Goal: Task Accomplishment & Management: Use online tool/utility

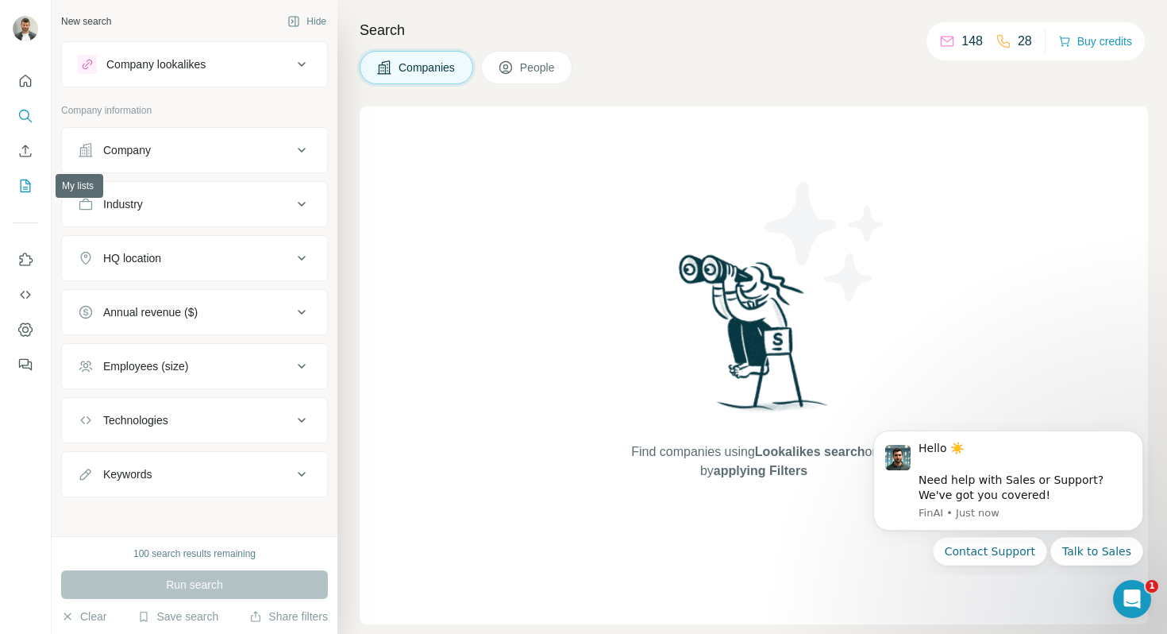
click at [33, 185] on icon "My lists" at bounding box center [25, 186] width 16 height 16
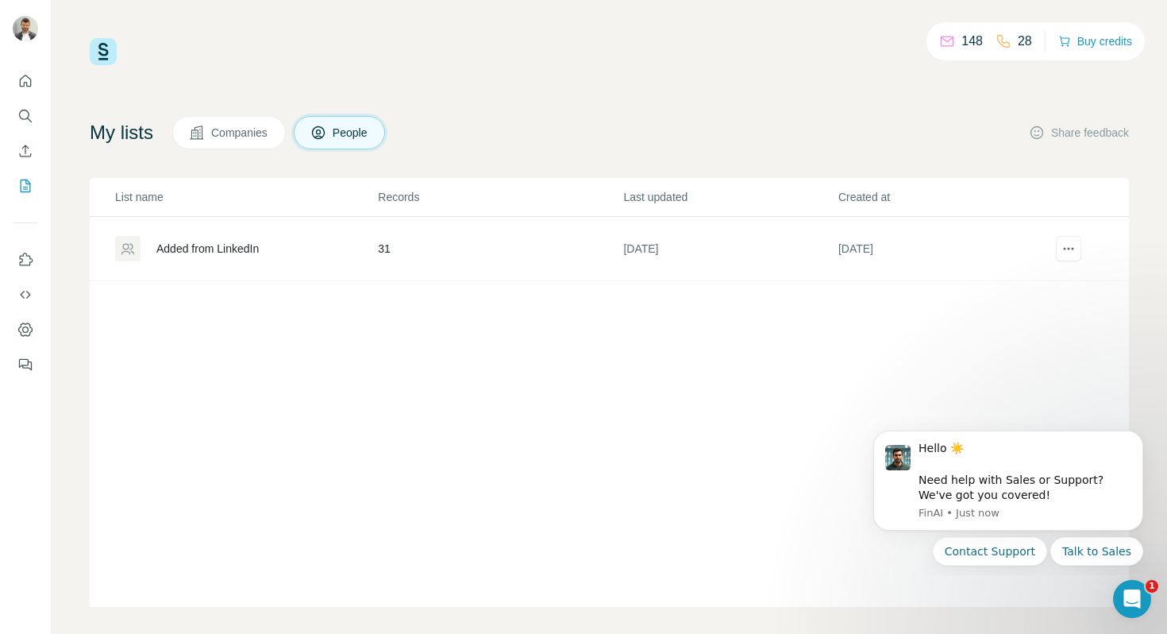
click at [461, 249] on td "31" at bounding box center [499, 249] width 245 height 64
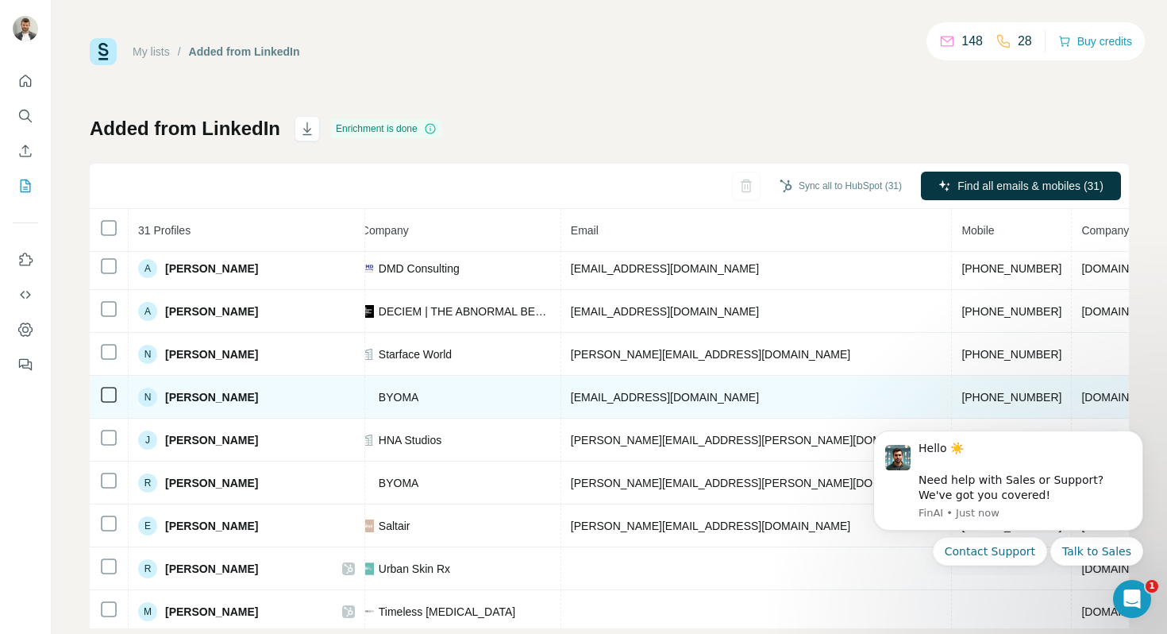
scroll to position [605, 413]
click at [192, 399] on span "[PERSON_NAME]" at bounding box center [211, 397] width 93 height 16
copy span "[PERSON_NAME]"
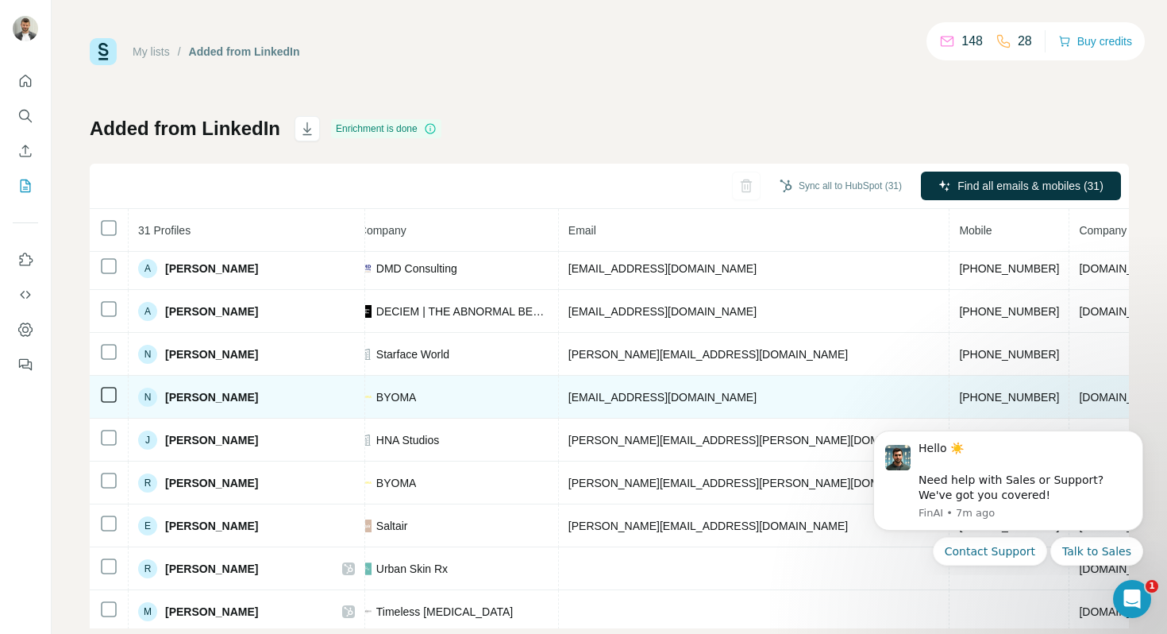
click at [959, 395] on span "[PHONE_NUMBER]" at bounding box center [1009, 397] width 100 height 13
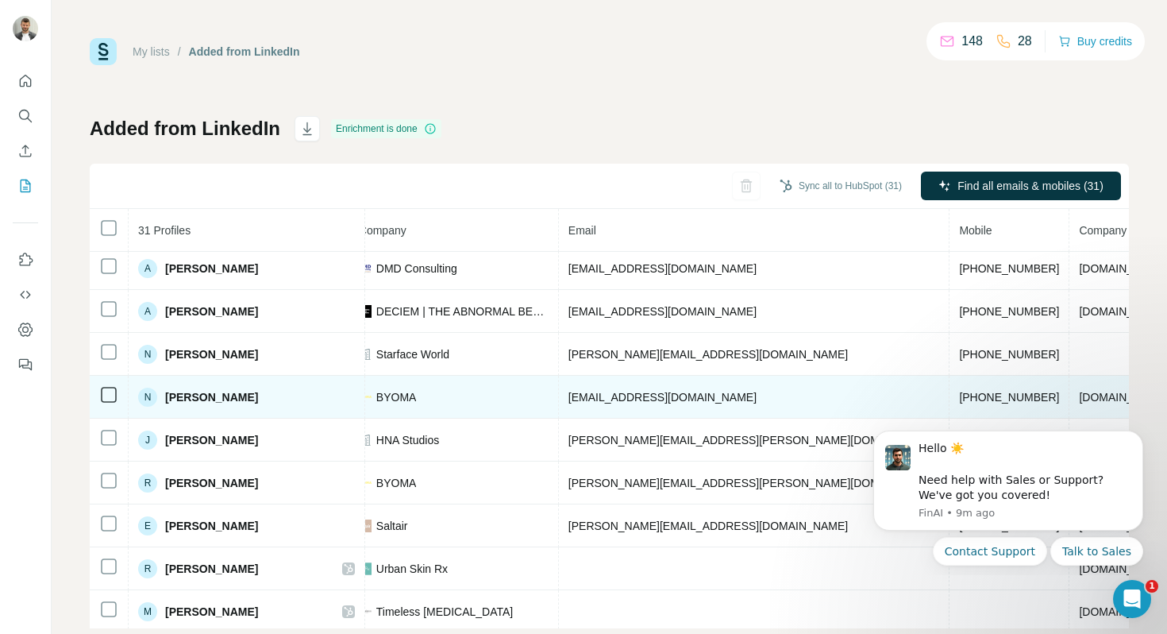
click at [214, 396] on span "[PERSON_NAME]" at bounding box center [211, 397] width 93 height 16
copy span "[PERSON_NAME]"
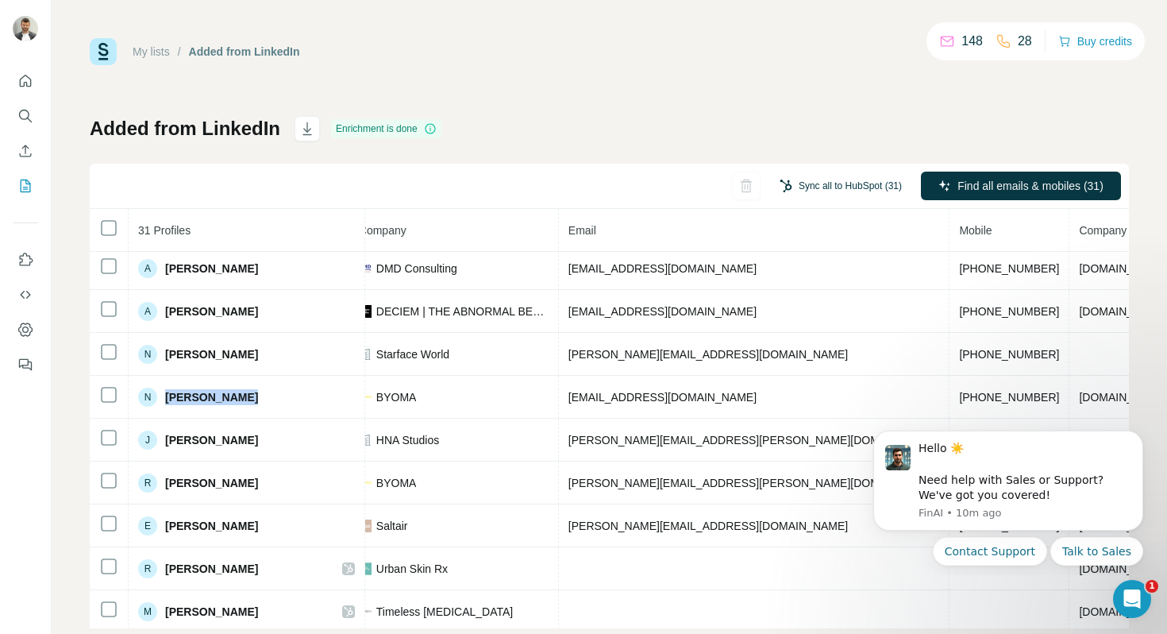
click at [838, 185] on button "Sync all to HubSpot (31)" at bounding box center [841, 186] width 145 height 24
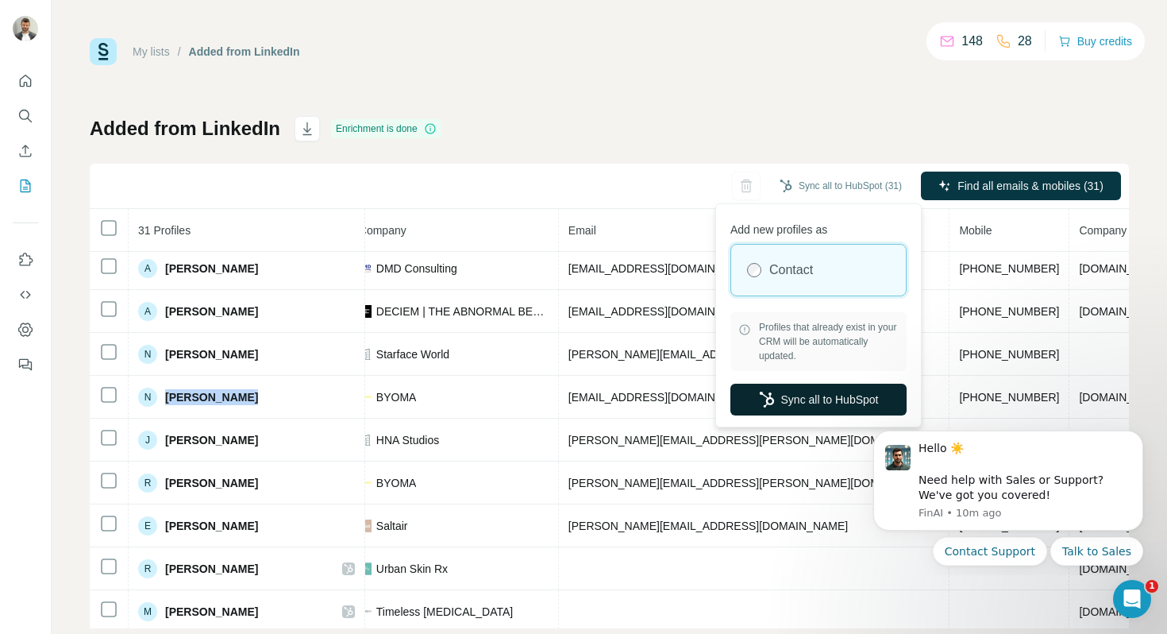
click at [792, 400] on button "Sync all to HubSpot" at bounding box center [819, 400] width 176 height 32
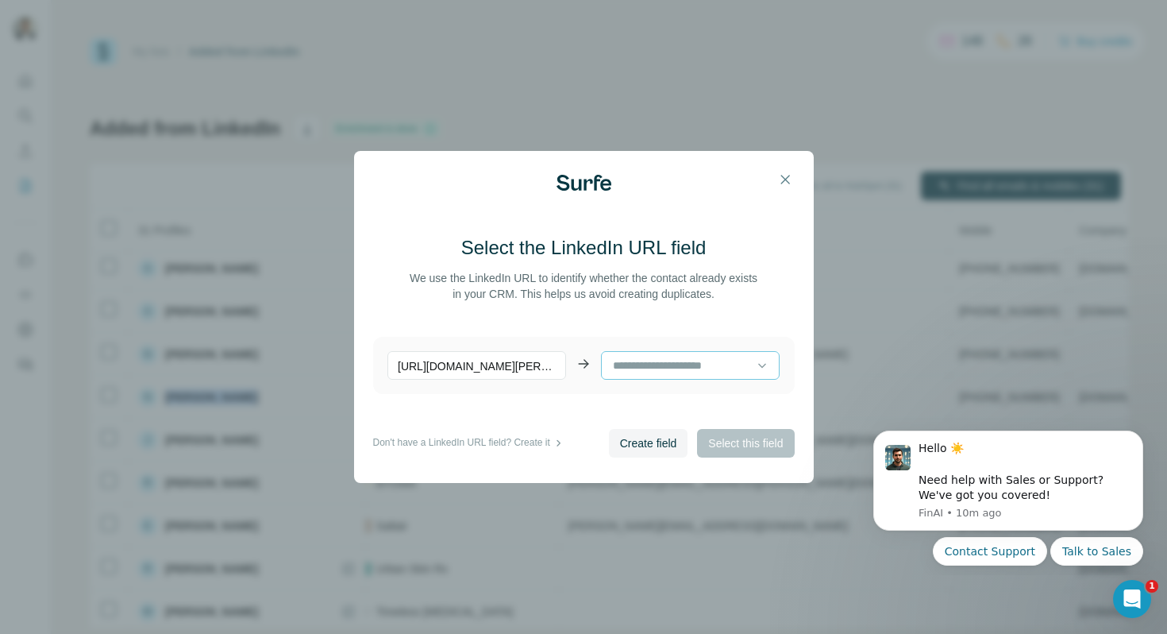
click at [746, 369] on input at bounding box center [683, 365] width 145 height 17
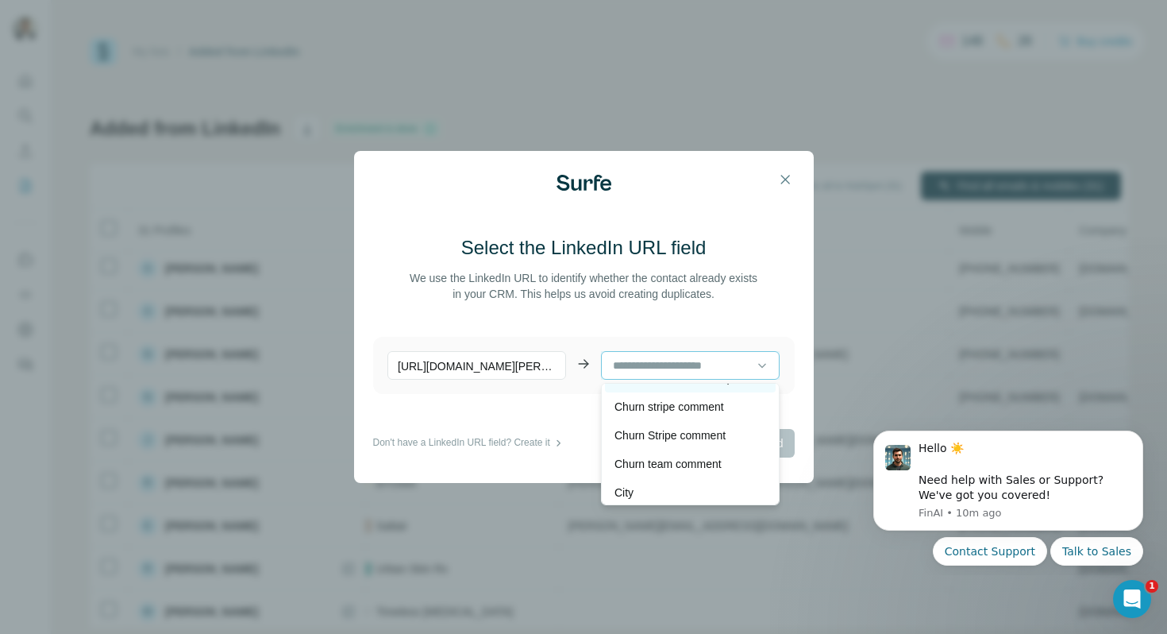
scroll to position [0, 0]
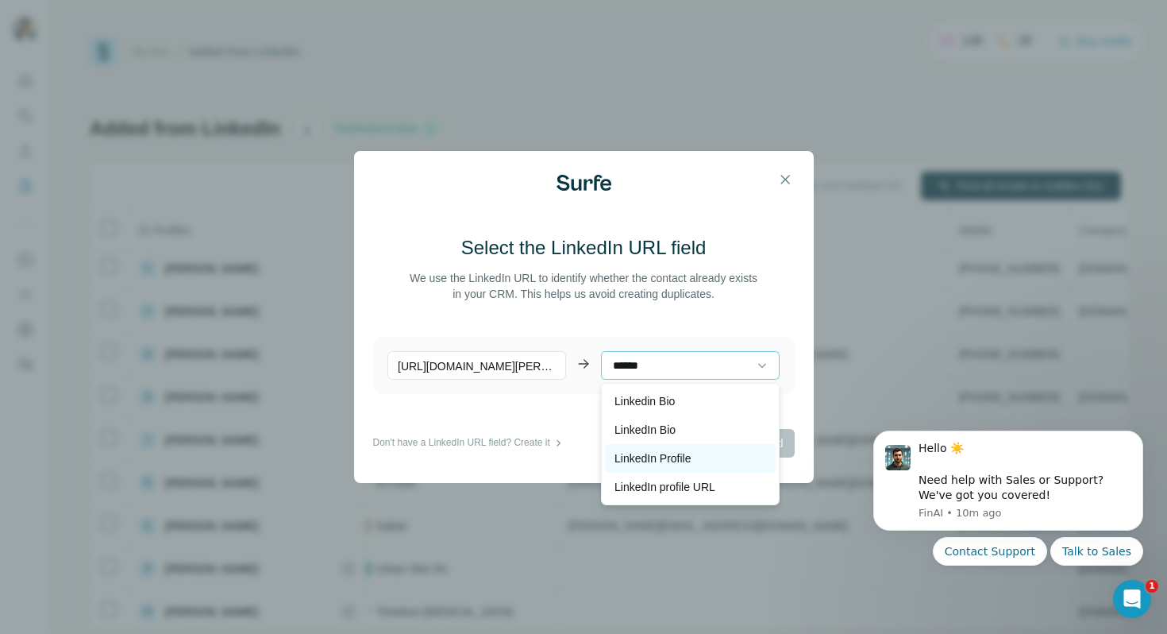
type input "******"
click at [696, 464] on div "LinkedIn Profile" at bounding box center [691, 458] width 152 height 16
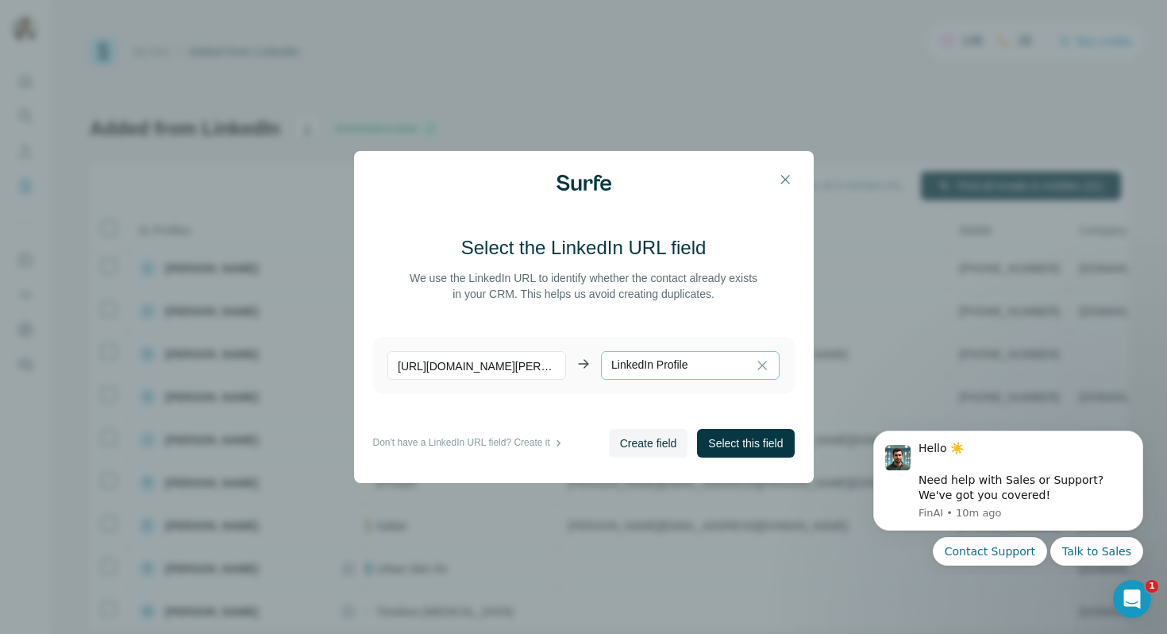
click at [671, 362] on p "LinkedIn Profile" at bounding box center [649, 365] width 77 height 16
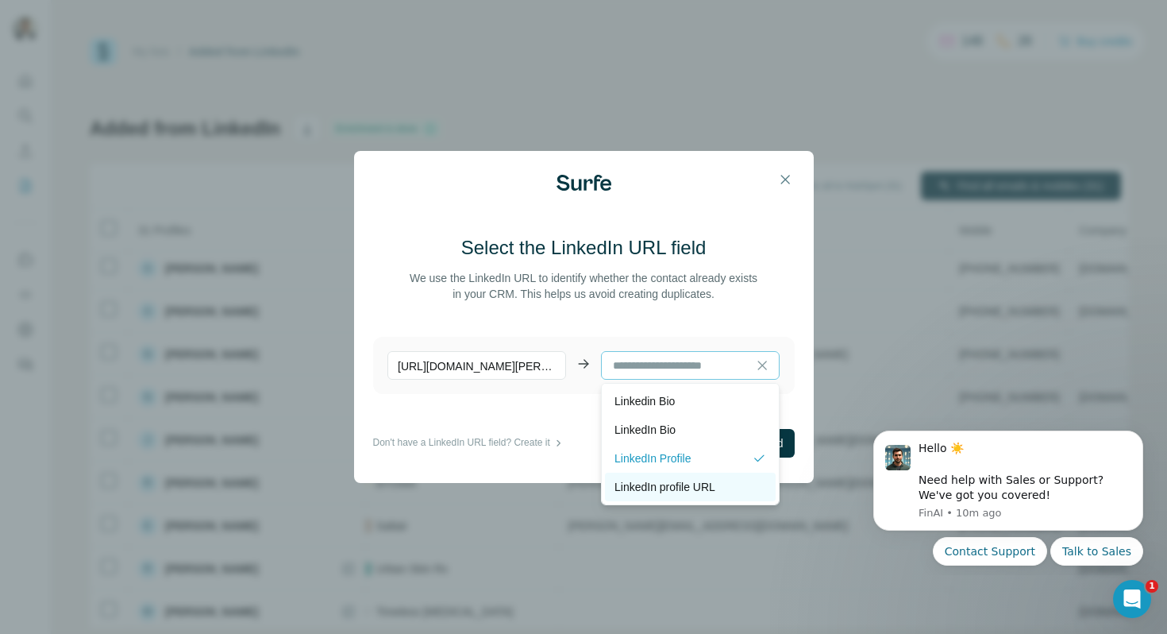
click at [694, 492] on p "LinkedIn profile URL" at bounding box center [665, 487] width 101 height 16
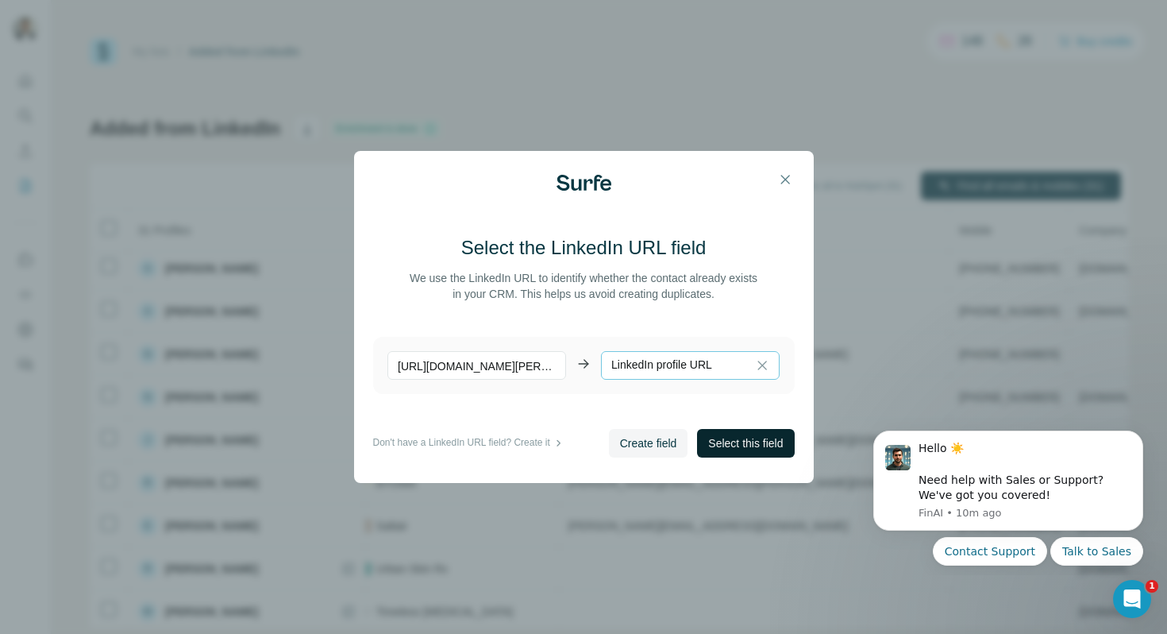
click at [756, 446] on span "Select this field" at bounding box center [745, 443] width 75 height 16
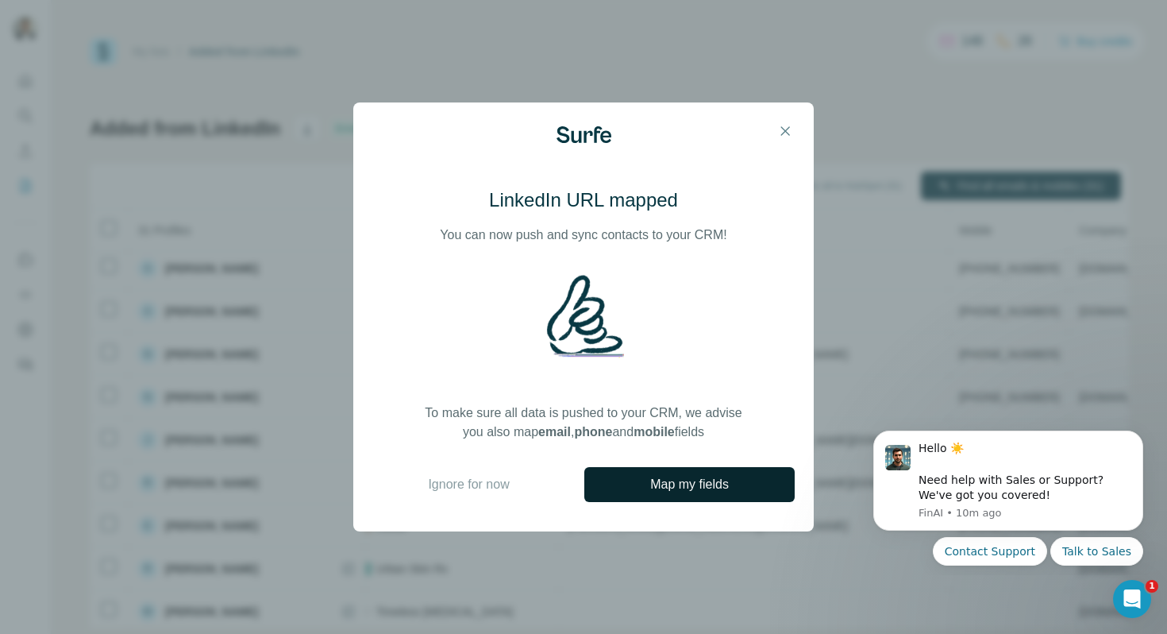
click at [685, 494] on button "Map my fields" at bounding box center [689, 484] width 210 height 35
click at [497, 485] on span "Ignore for now" at bounding box center [468, 484] width 81 height 19
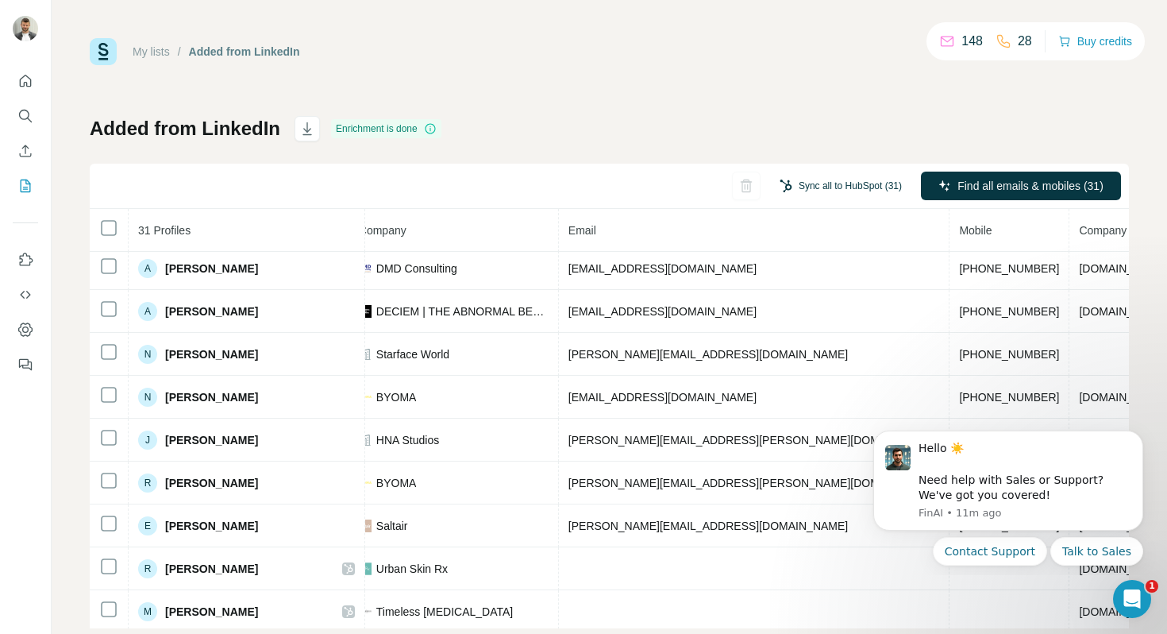
click at [859, 184] on button "Sync all to HubSpot (31)" at bounding box center [841, 186] width 145 height 24
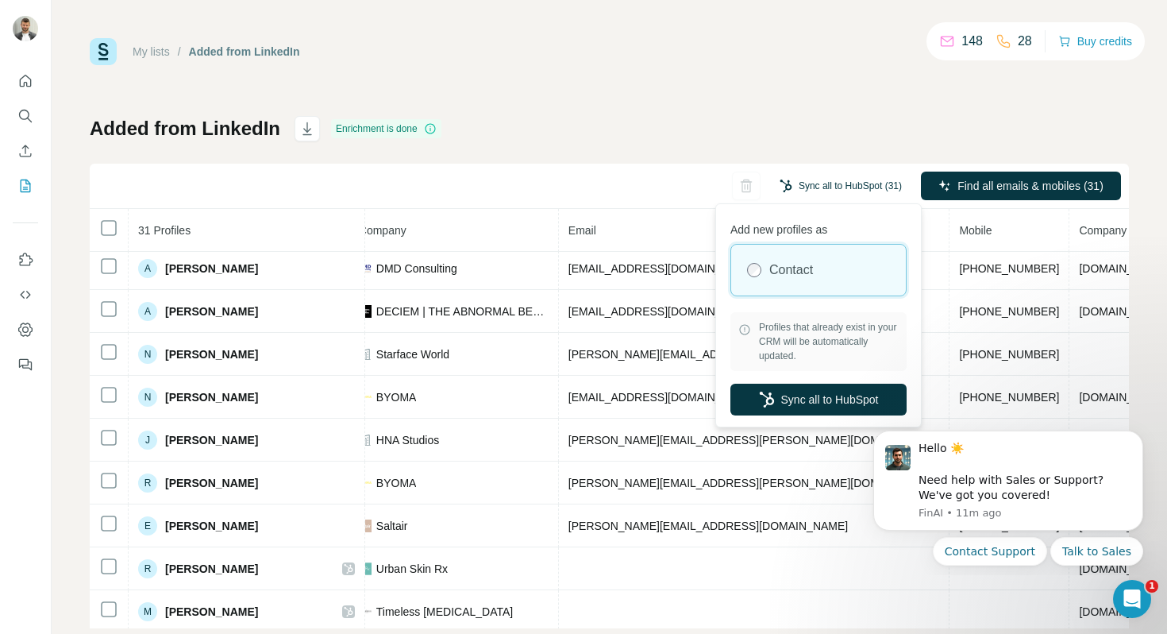
click at [859, 184] on button "Sync all to HubSpot (31)" at bounding box center [841, 186] width 145 height 24
click at [845, 385] on button "Sync all to HubSpot" at bounding box center [819, 400] width 176 height 32
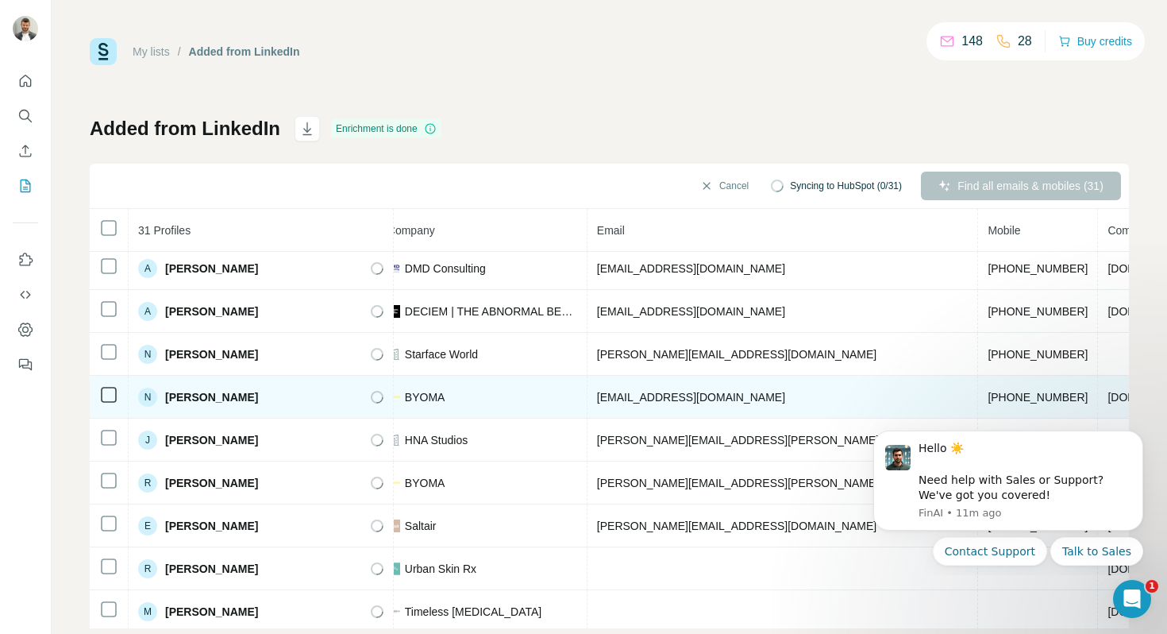
click at [217, 397] on span "[PERSON_NAME]" at bounding box center [211, 397] width 93 height 16
click at [217, 399] on span "[PERSON_NAME]" at bounding box center [211, 397] width 93 height 16
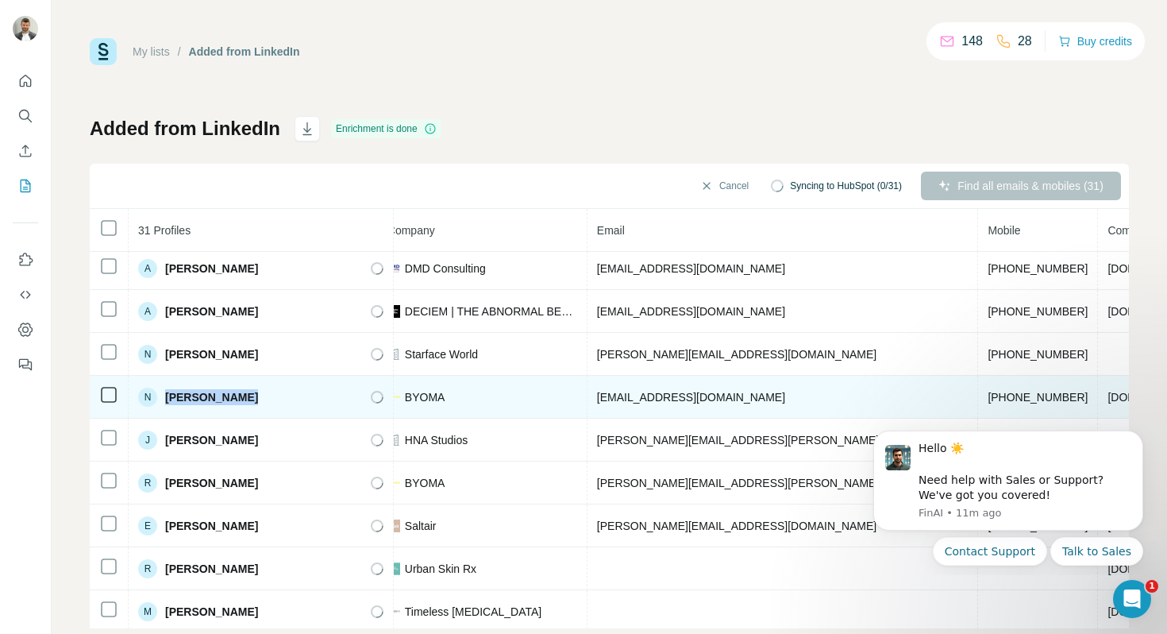
click at [217, 399] on span "[PERSON_NAME]" at bounding box center [211, 397] width 93 height 16
copy div "[PERSON_NAME]"
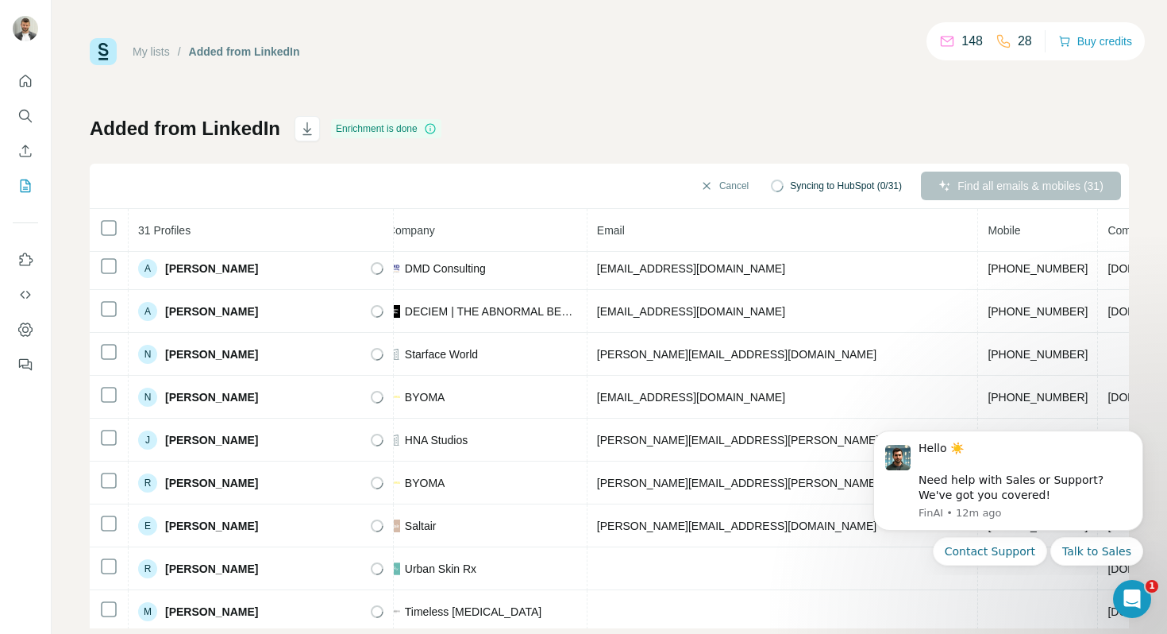
click at [754, 125] on div "Added from LinkedIn Enrichment is done Cancel Syncing to HubSpot (0/31) Find al…" at bounding box center [609, 372] width 1039 height 512
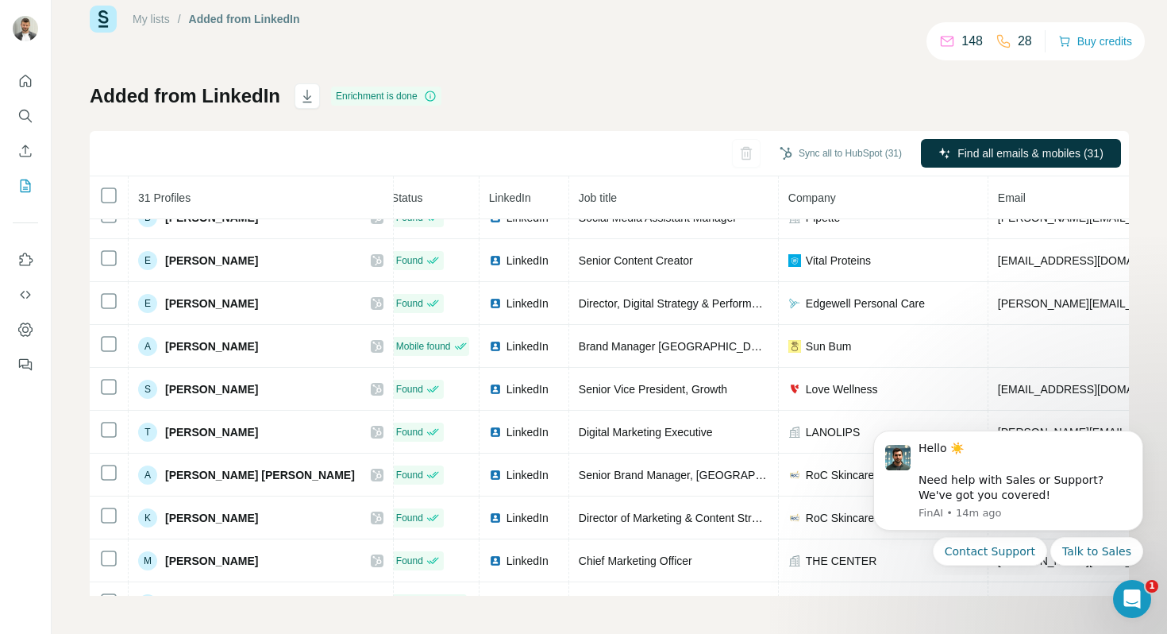
scroll to position [0, 12]
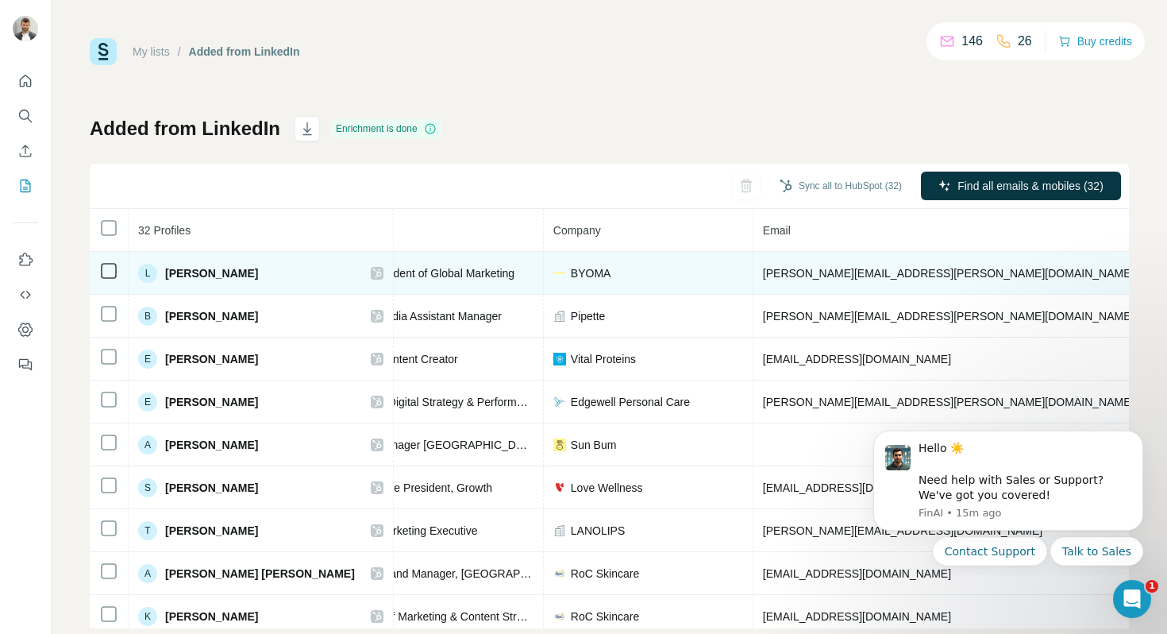
scroll to position [0, 253]
copy span "+441415691544"
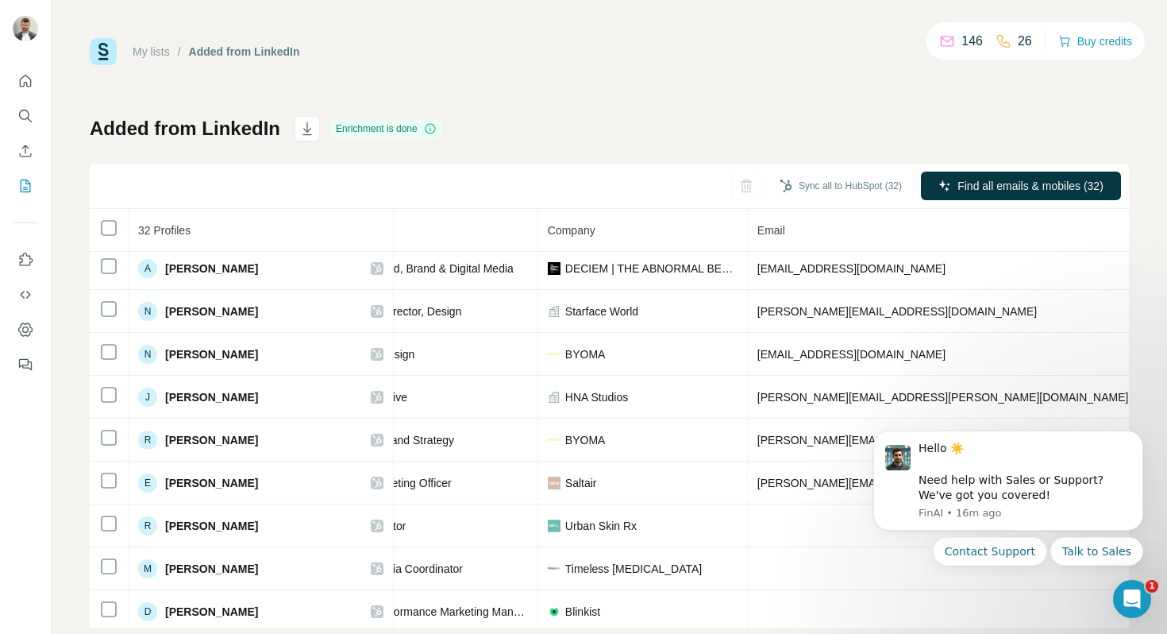
scroll to position [706, 253]
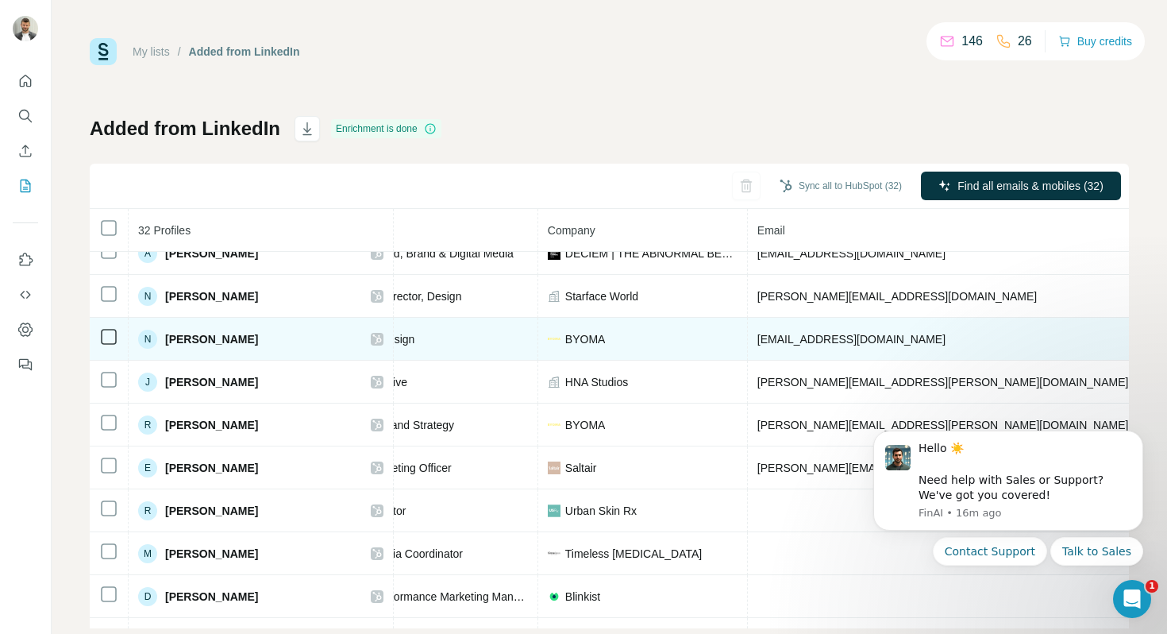
copy span "[PHONE_NUMBER]"
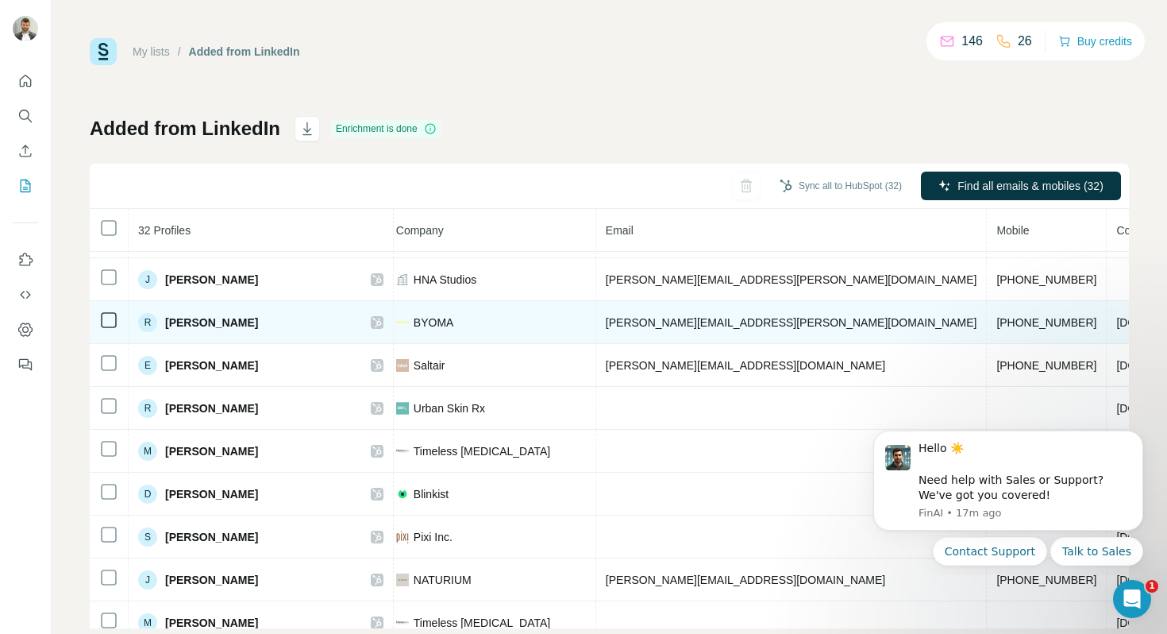
scroll to position [808, 434]
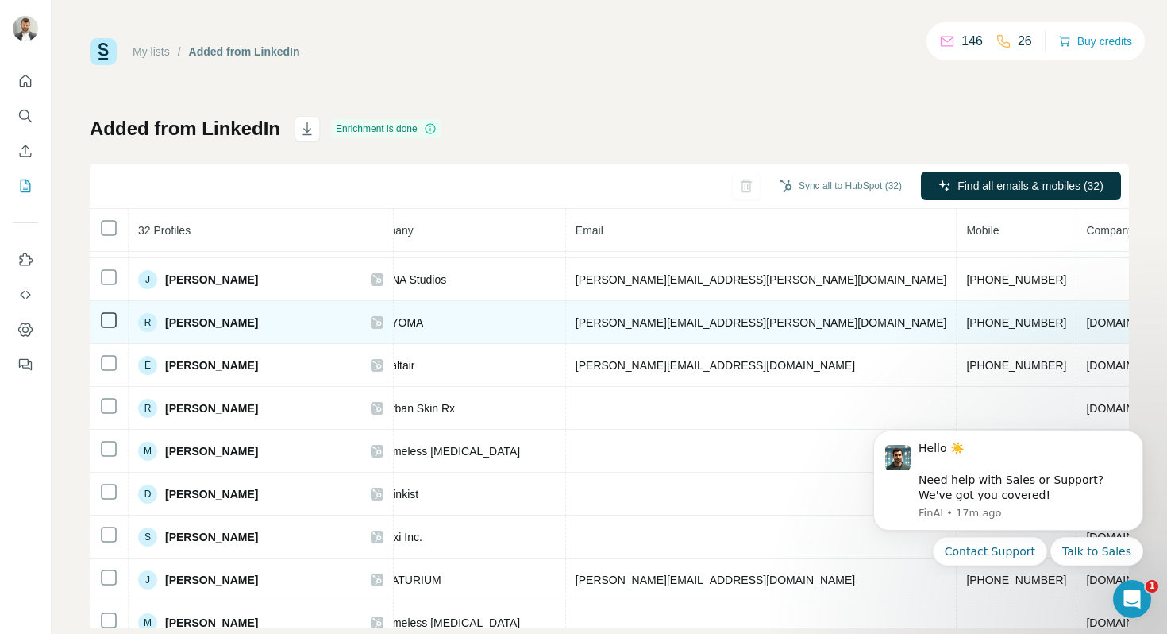
click at [966, 318] on span "[PHONE_NUMBER]" at bounding box center [1016, 322] width 100 height 13
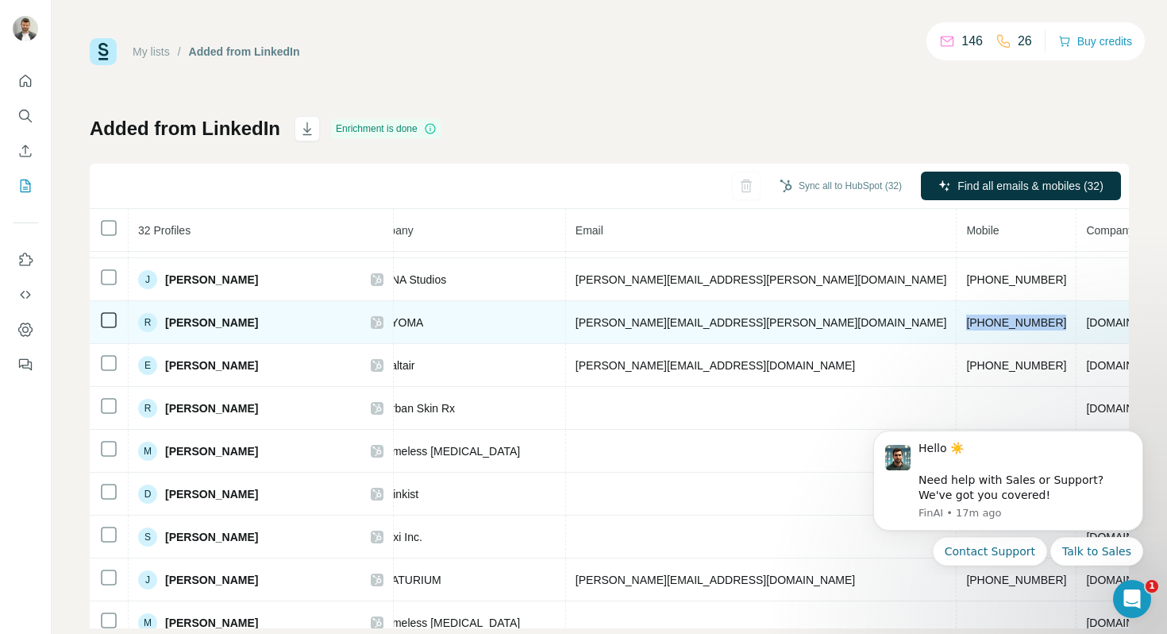
click at [966, 318] on span "[PHONE_NUMBER]" at bounding box center [1016, 322] width 100 height 13
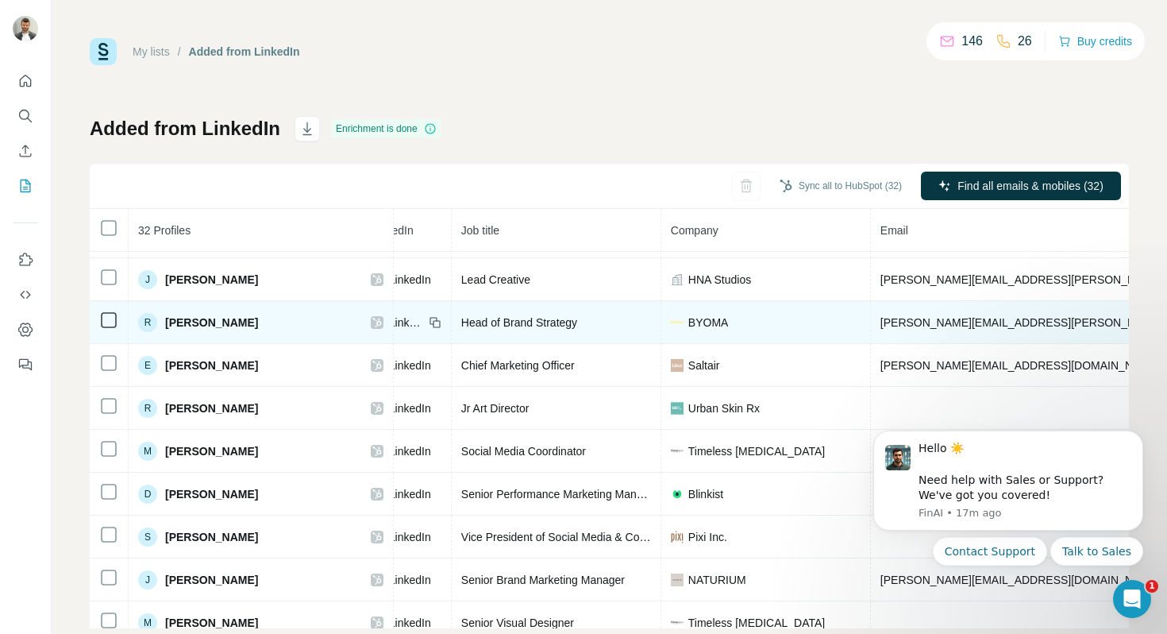
scroll to position [808, 0]
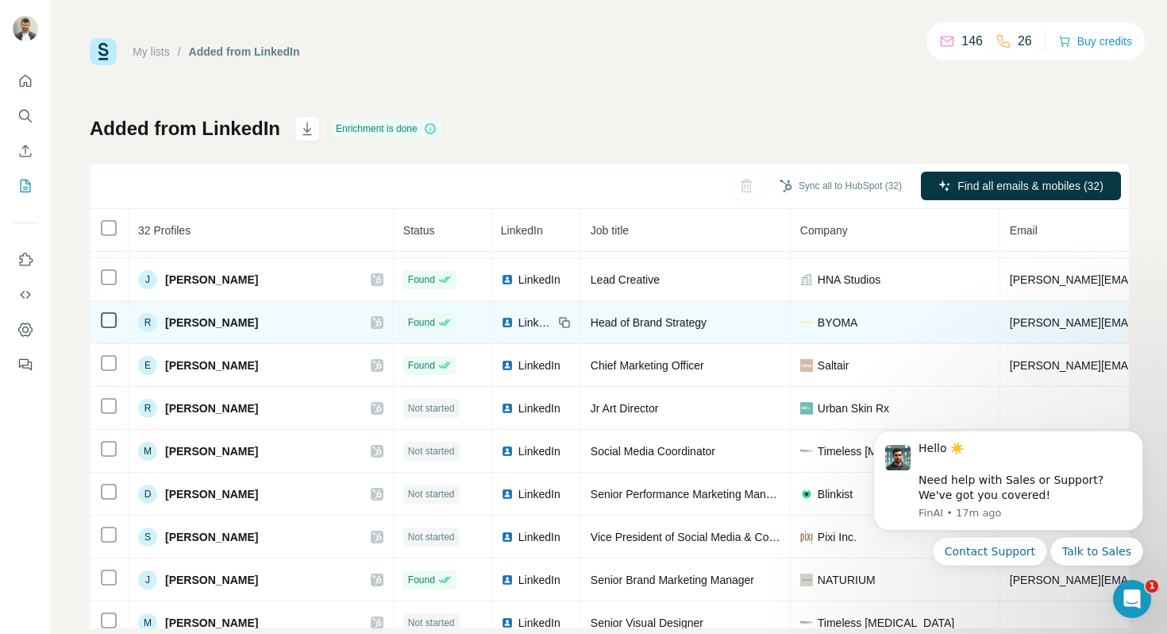
click at [206, 325] on span "[PERSON_NAME]" at bounding box center [211, 322] width 93 height 16
copy div "[PERSON_NAME]"
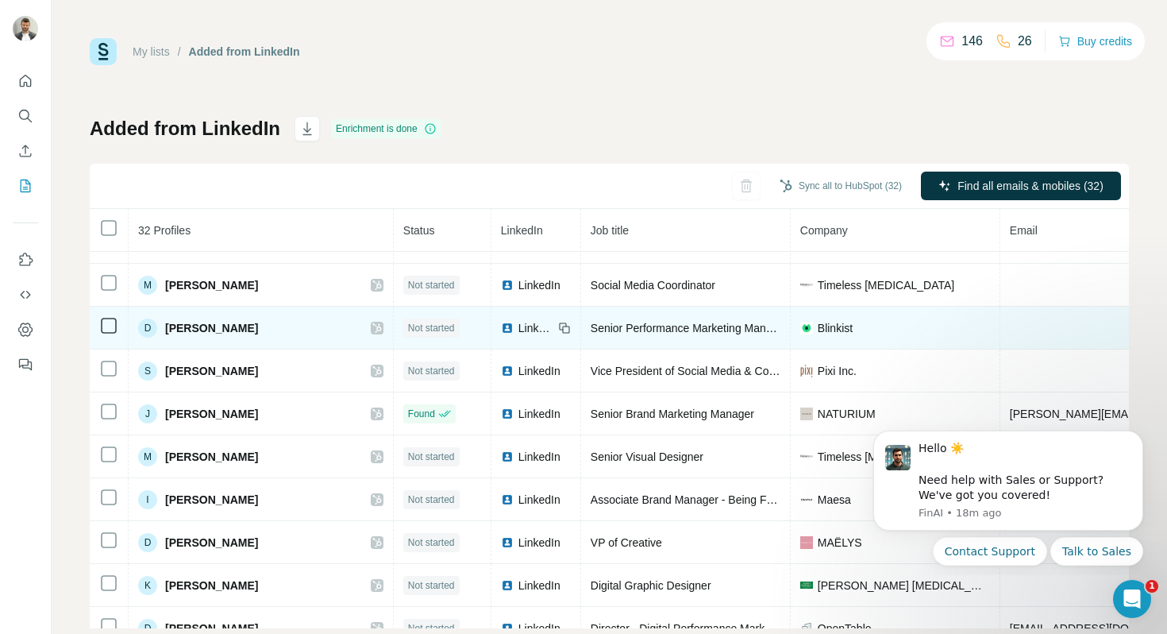
scroll to position [996, 1]
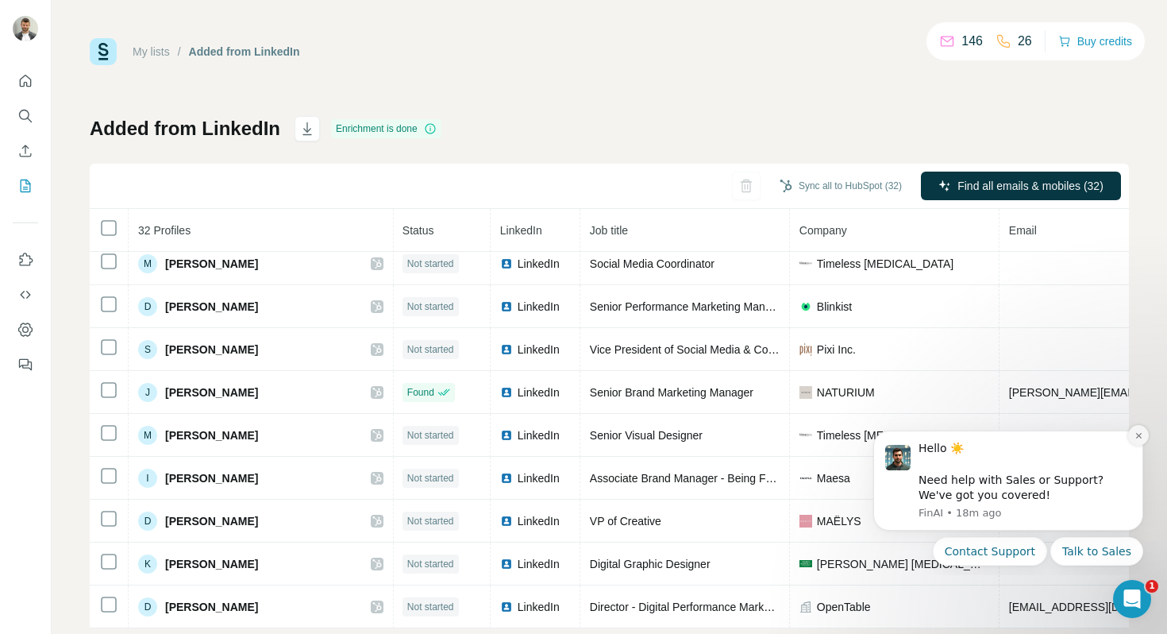
click at [1135, 432] on icon "Dismiss notification" at bounding box center [1139, 435] width 9 height 9
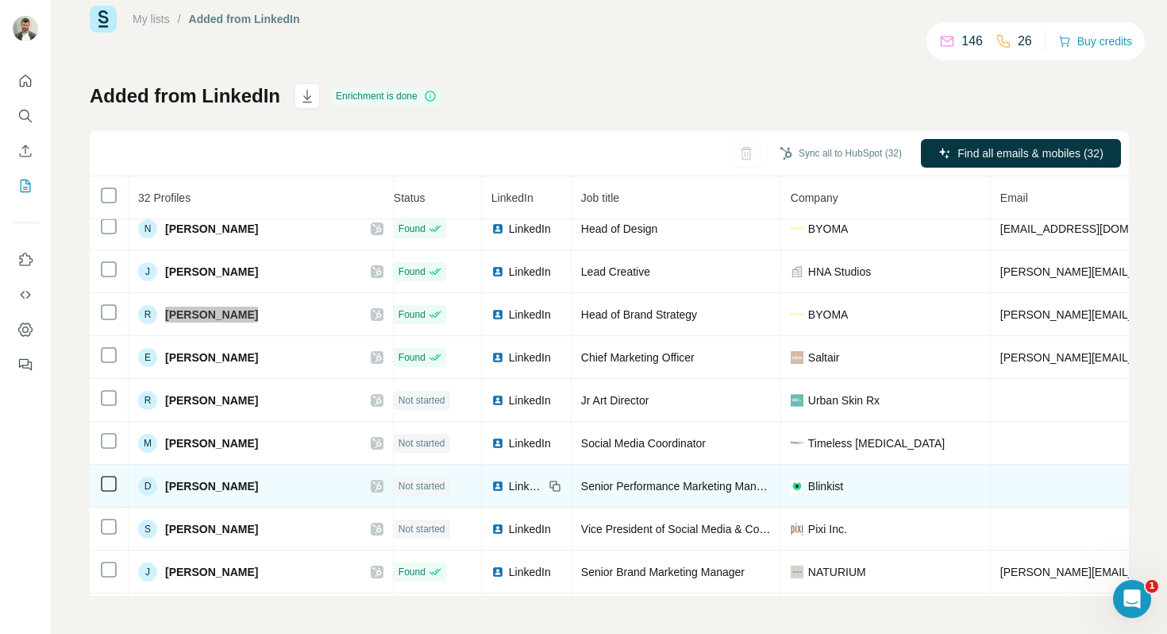
scroll to position [784, 0]
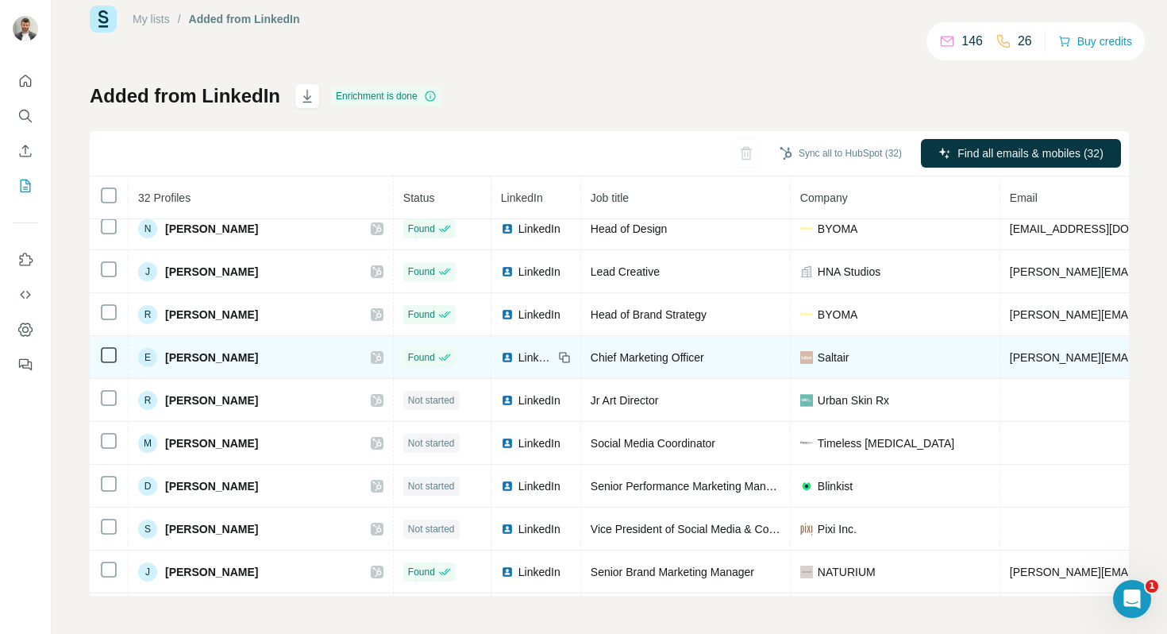
click at [818, 355] on span "Saltair" at bounding box center [834, 357] width 32 height 16
click at [201, 349] on span "[PERSON_NAME]" at bounding box center [211, 357] width 93 height 16
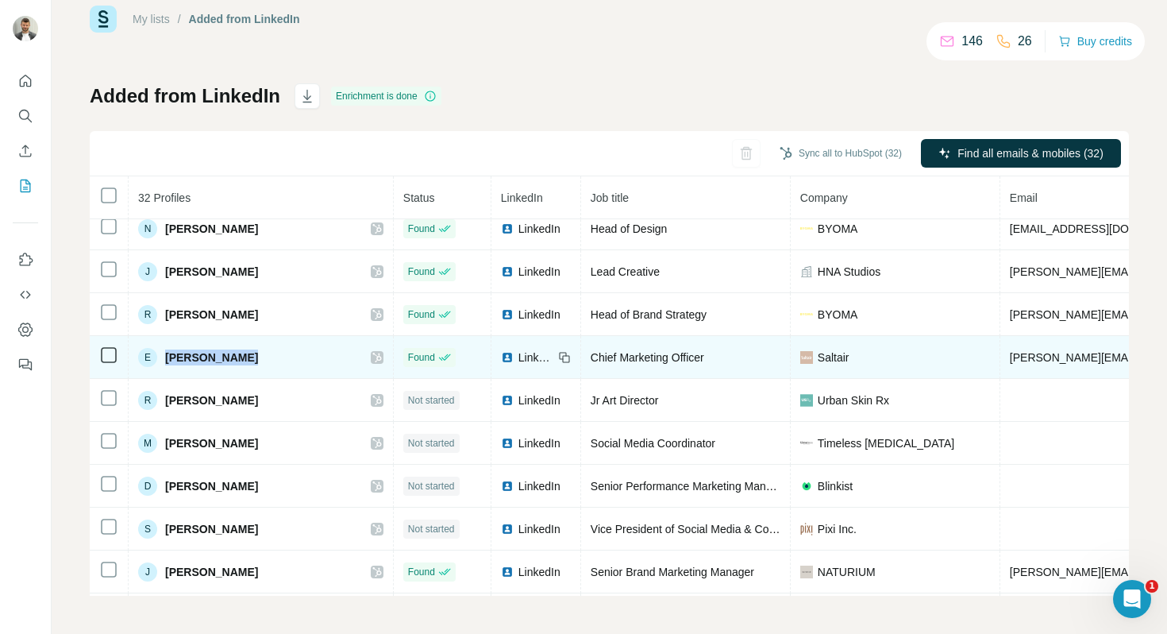
copy div "[PERSON_NAME]"
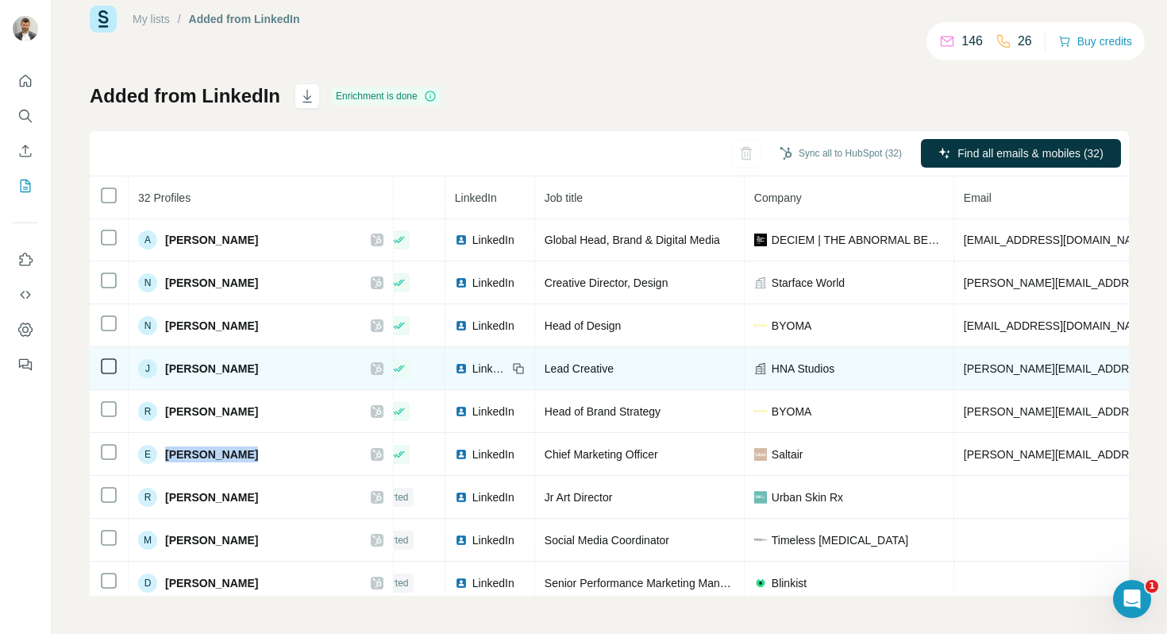
scroll to position [687, 0]
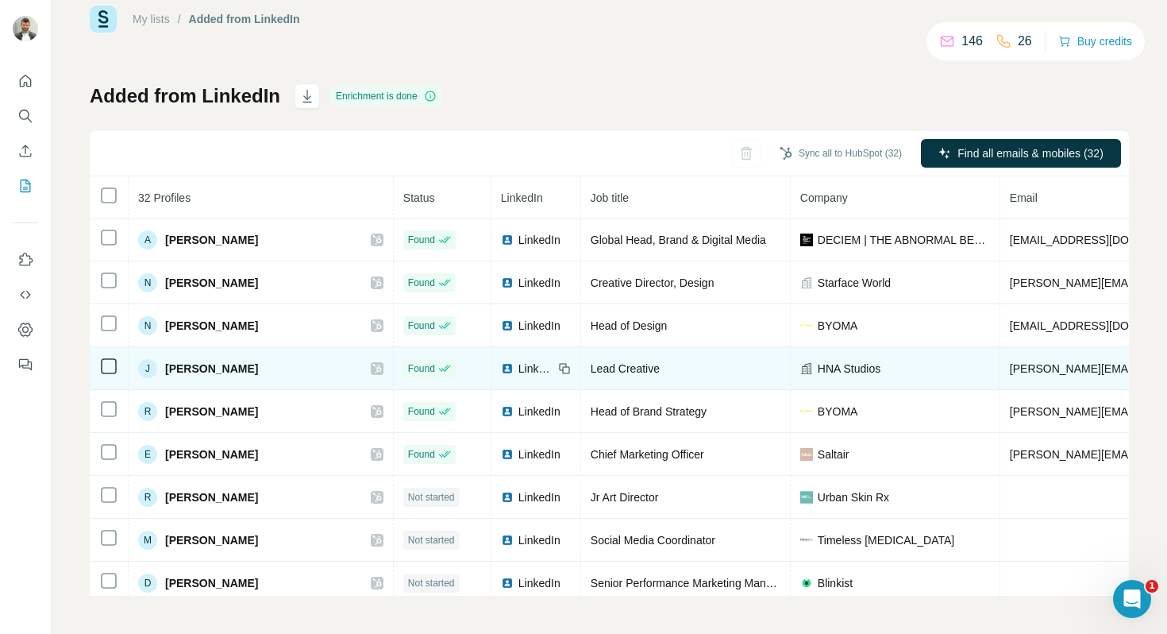
click at [189, 369] on span "[PERSON_NAME]" at bounding box center [211, 368] width 93 height 16
copy div "[PERSON_NAME]"
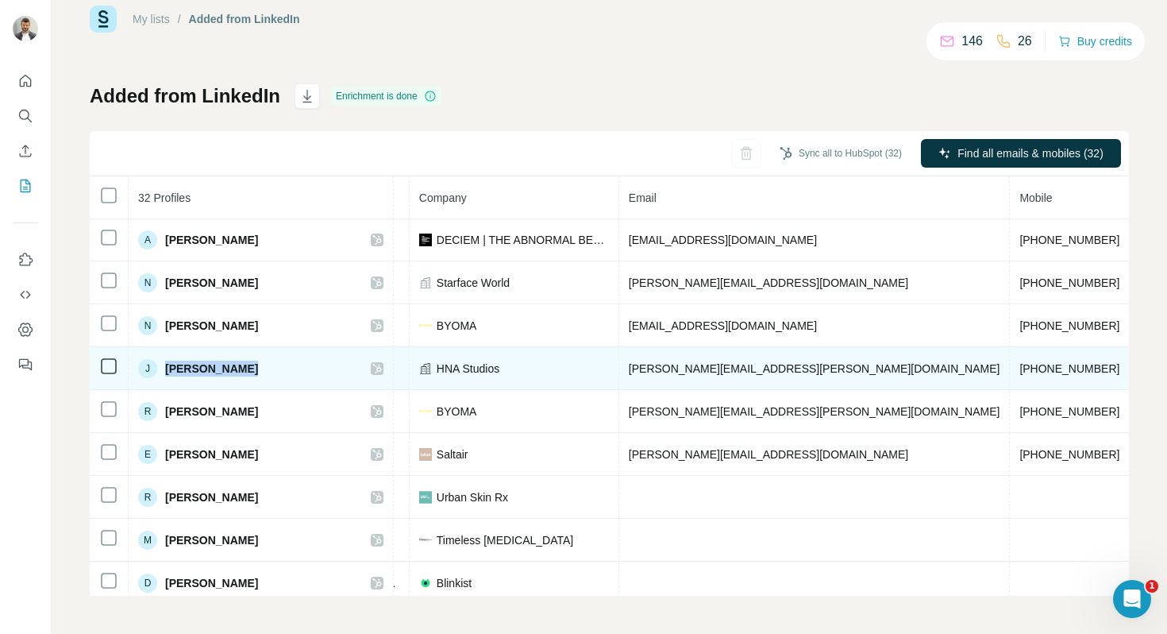
scroll to position [687, 414]
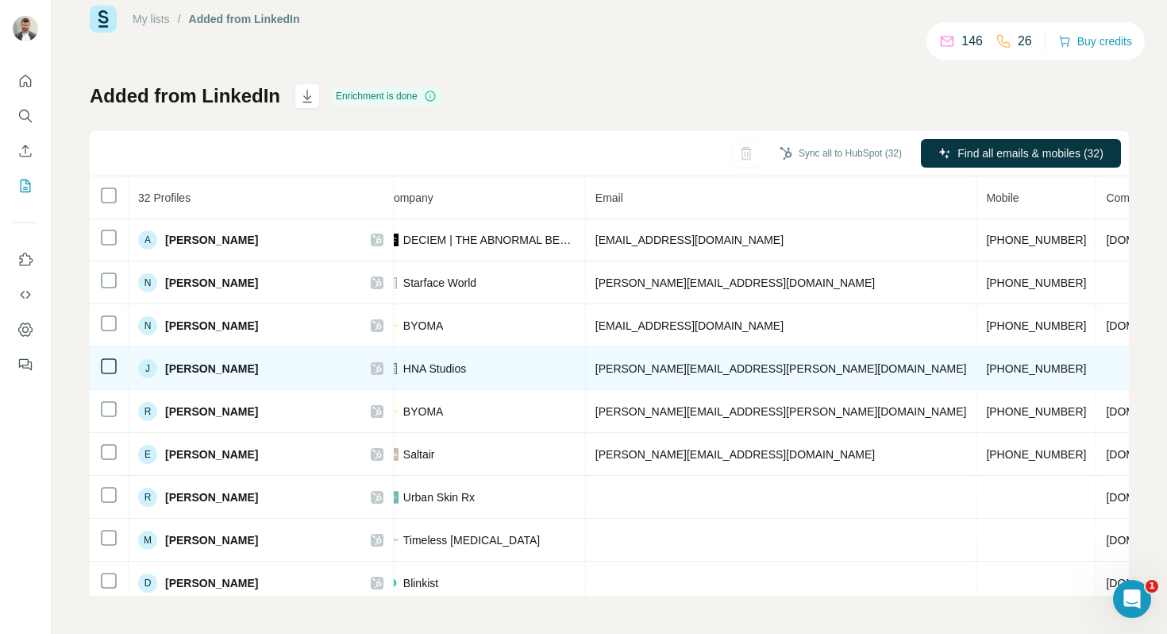
click at [986, 366] on span "[PHONE_NUMBER]" at bounding box center [1036, 368] width 100 height 13
copy span "[PHONE_NUMBER]"
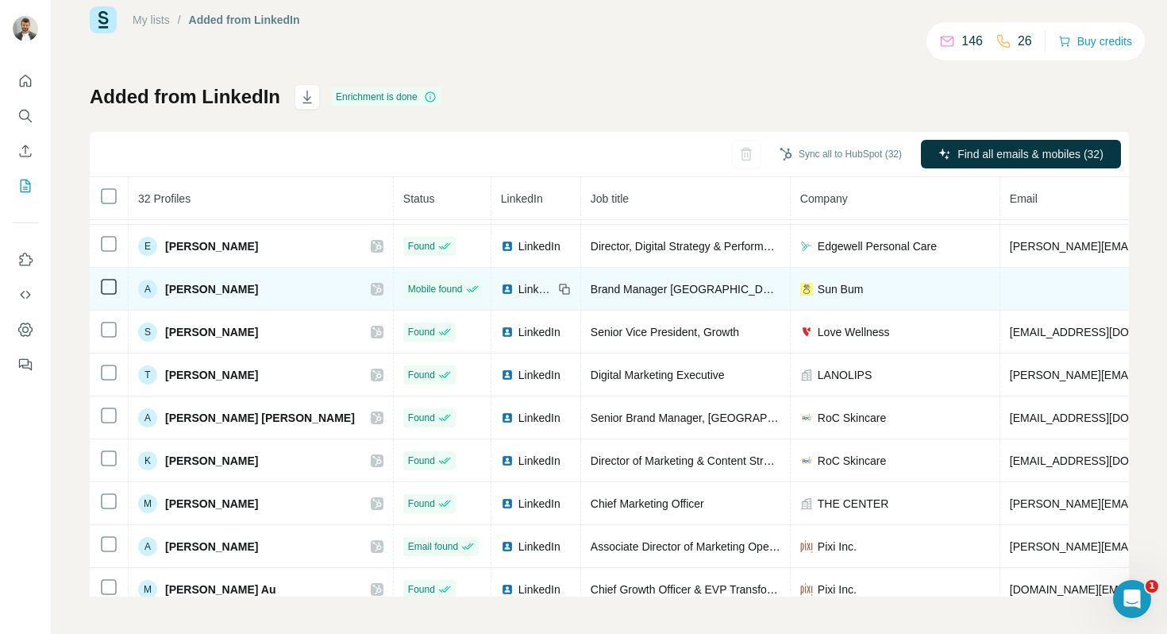
scroll to position [124, 23]
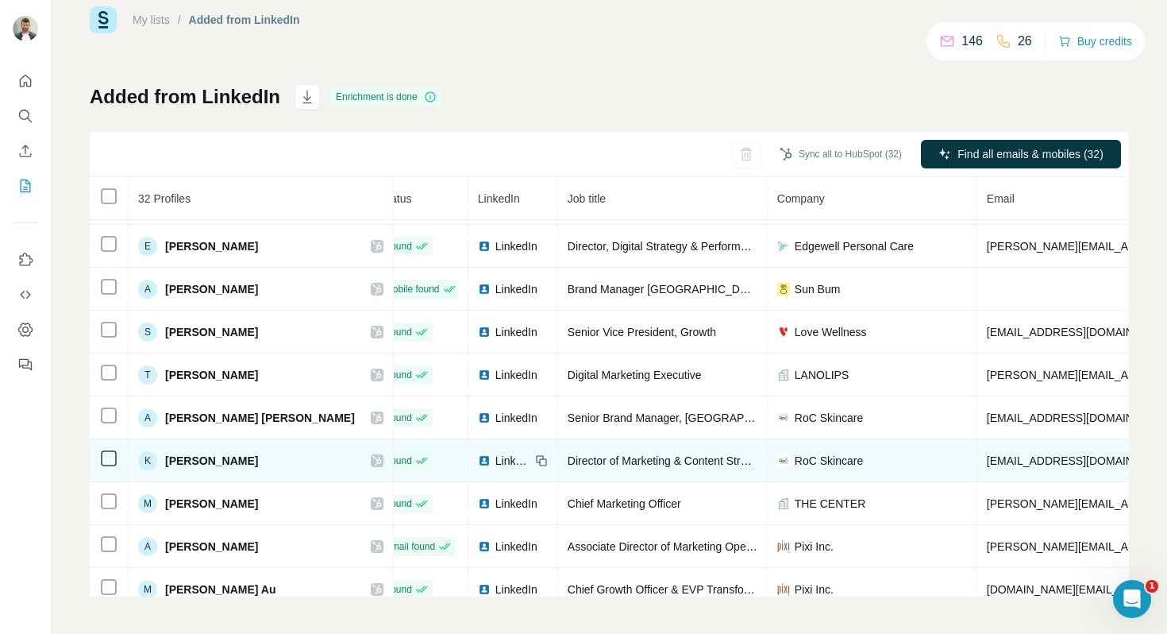
click at [218, 459] on span "[PERSON_NAME]" at bounding box center [211, 461] width 93 height 16
copy div "[PERSON_NAME]"
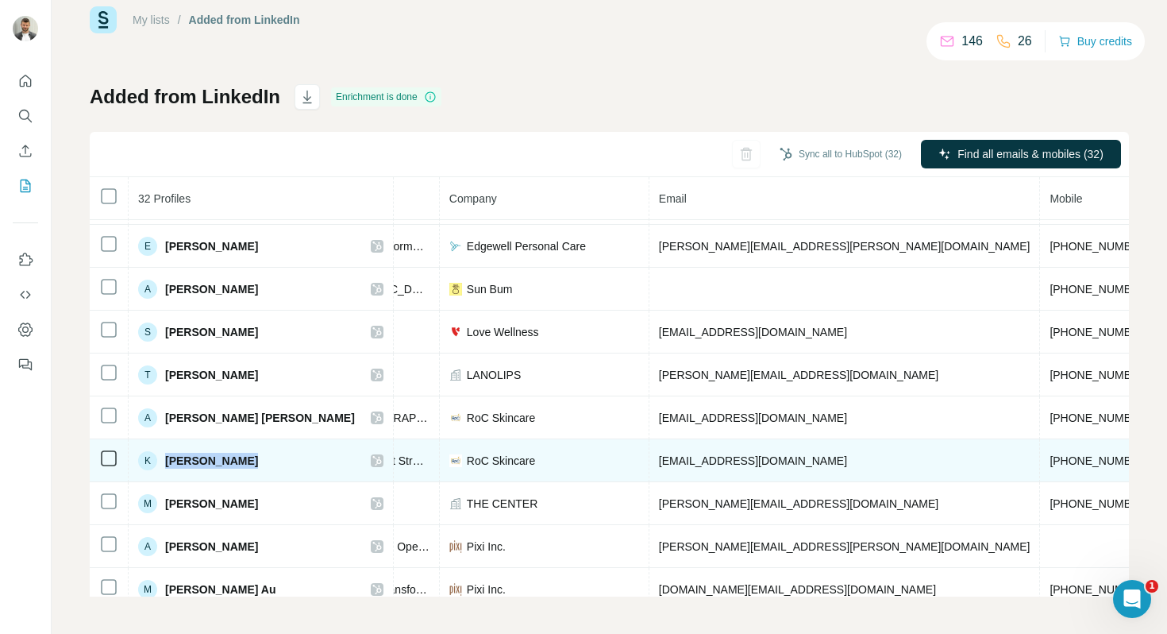
scroll to position [124, 357]
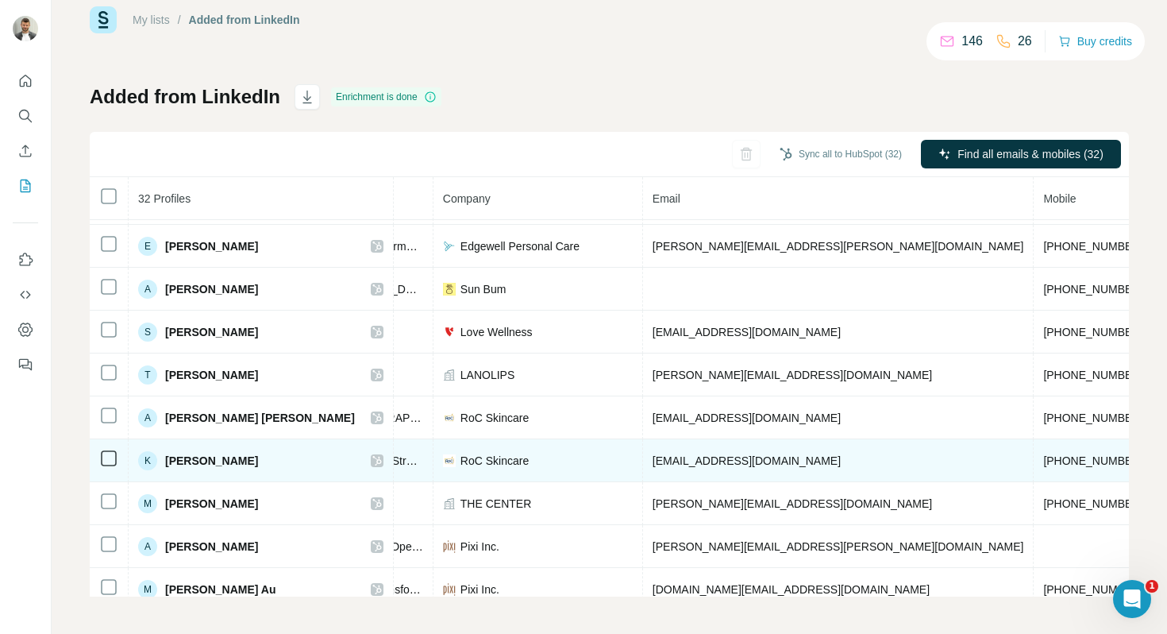
click at [1043, 461] on span "[PHONE_NUMBER]" at bounding box center [1093, 460] width 100 height 13
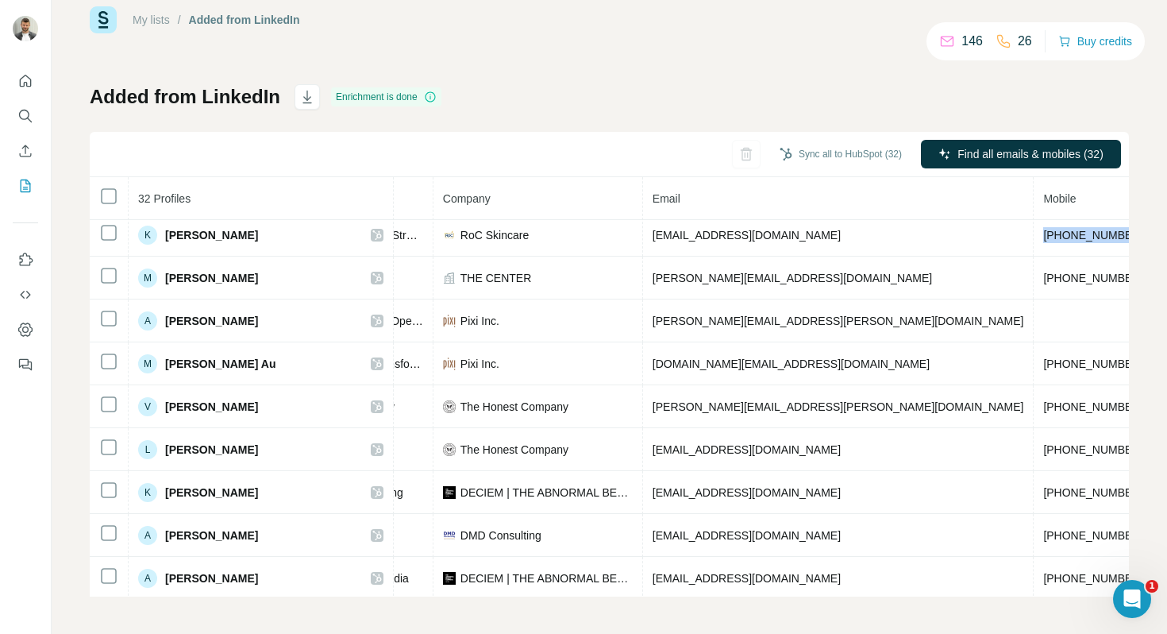
scroll to position [350, 357]
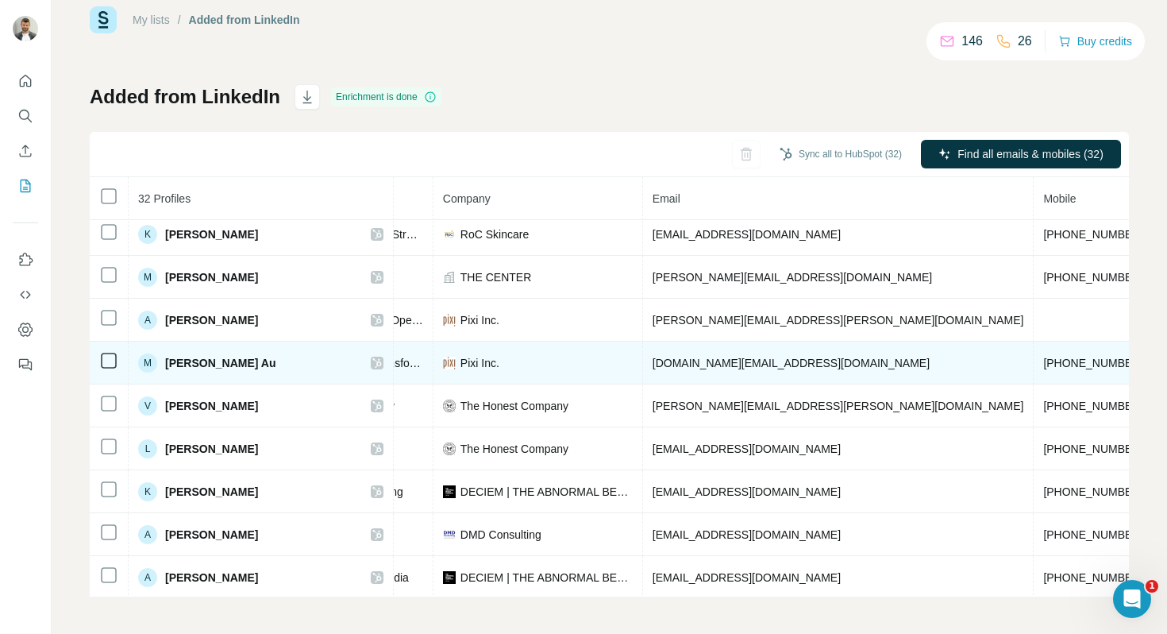
click at [207, 361] on span "[PERSON_NAME] Au" at bounding box center [220, 363] width 111 height 16
copy div "[PERSON_NAME] Au"
